Goal: Communication & Community: Answer question/provide support

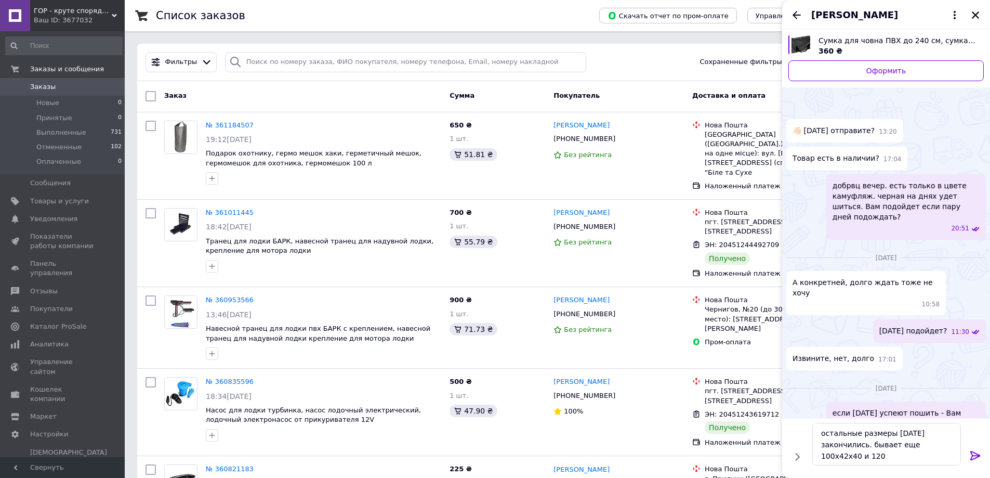
scroll to position [703, 0]
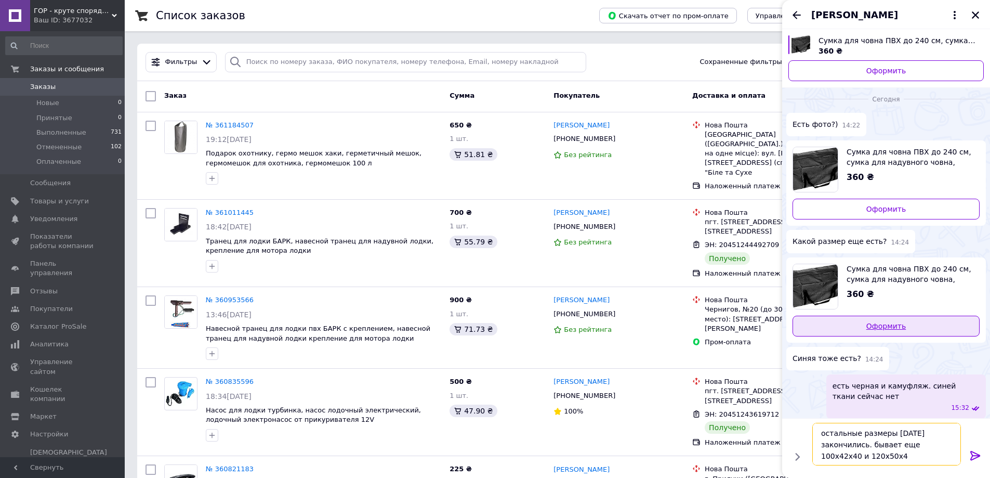
type textarea "остальные размеры [DATE] закончились. бывает еще 100х42х40 и 120х50х40"
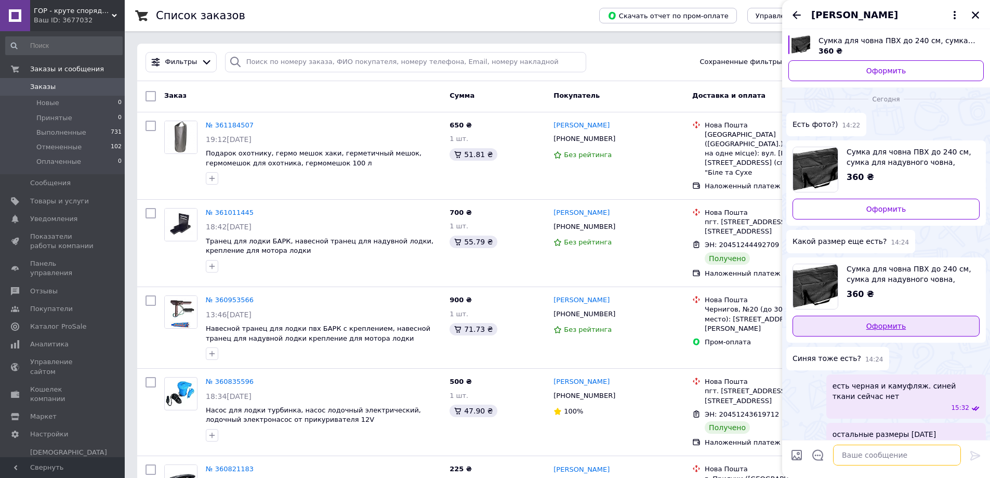
scroll to position [752, 0]
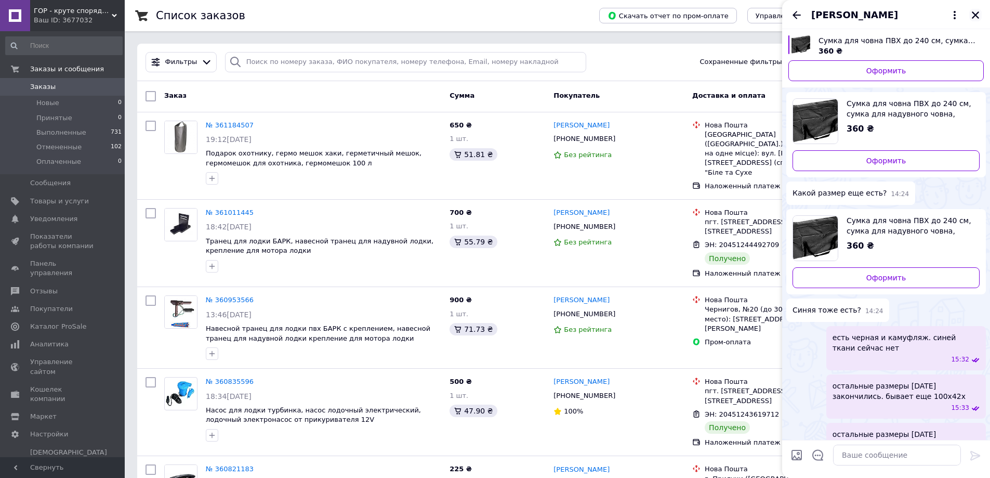
click at [975, 15] on icon "Закрыть" at bounding box center [975, 14] width 9 height 9
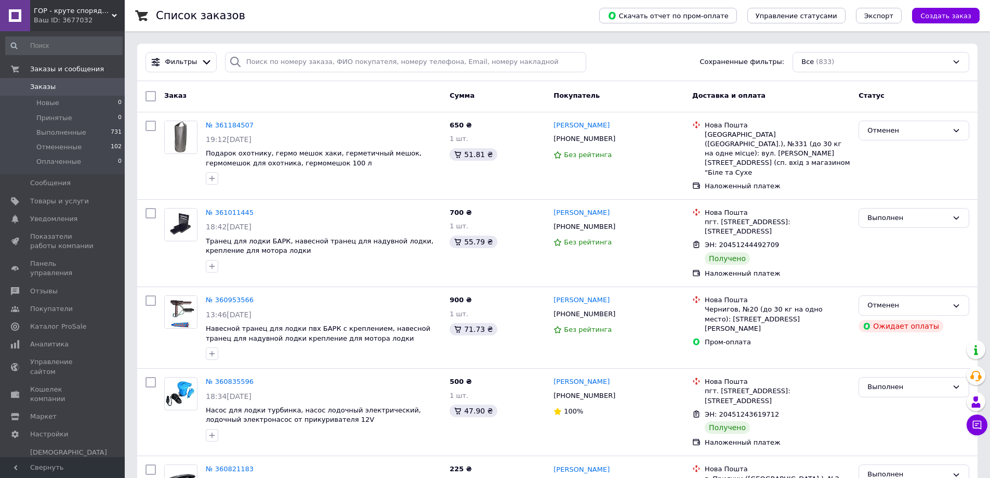
click at [81, 19] on div "Ваш ID: 3677032" at bounding box center [79, 20] width 91 height 9
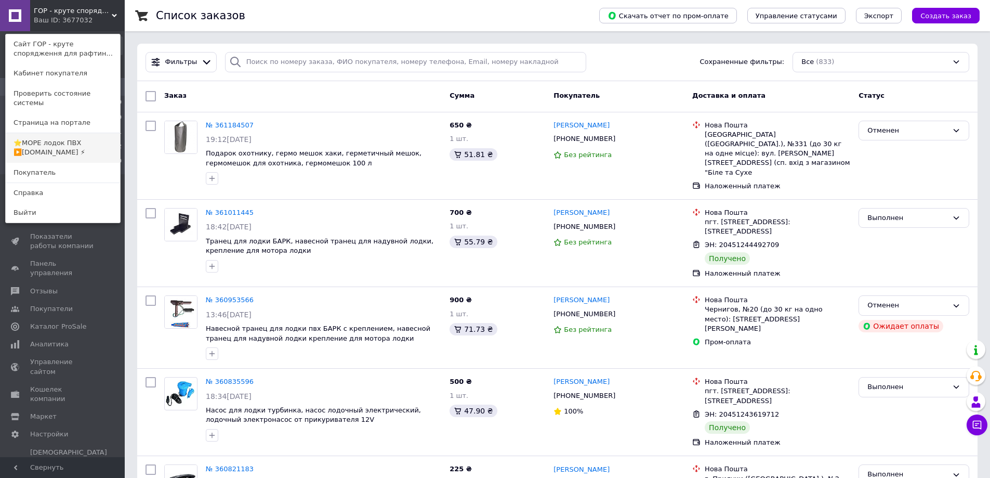
click at [48, 138] on link "⭐️МОРЕ лодок ПВХ ▶️[DOMAIN_NAME] ⚡" at bounding box center [63, 147] width 114 height 29
